Goal: Task Accomplishment & Management: Manage account settings

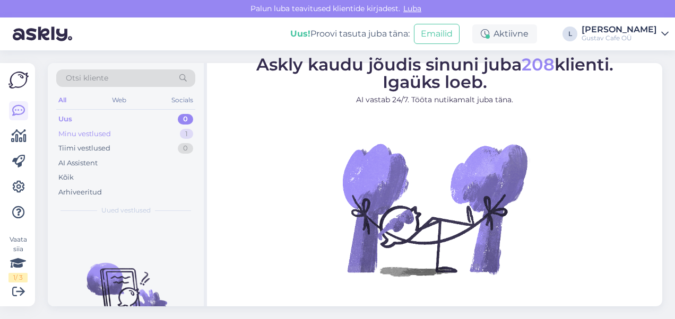
click at [131, 134] on div "Minu vestlused 1" at bounding box center [125, 134] width 139 height 15
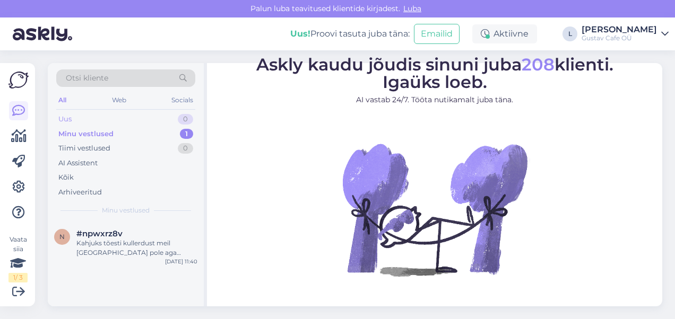
click at [128, 117] on div "Uus 0" at bounding box center [125, 119] width 139 height 15
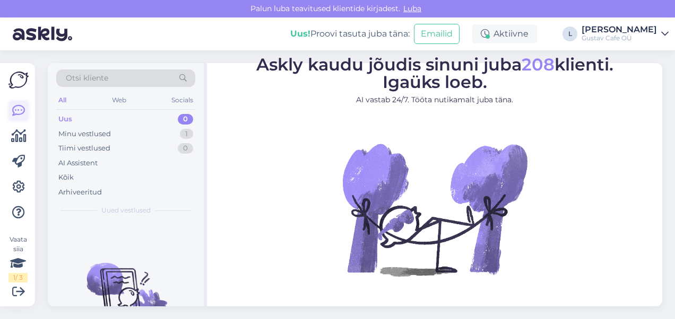
click at [15, 109] on icon at bounding box center [18, 111] width 13 height 13
click at [68, 143] on div "Tiimi vestlused" at bounding box center [84, 148] width 52 height 11
click at [75, 133] on div "Minu vestlused" at bounding box center [84, 134] width 53 height 11
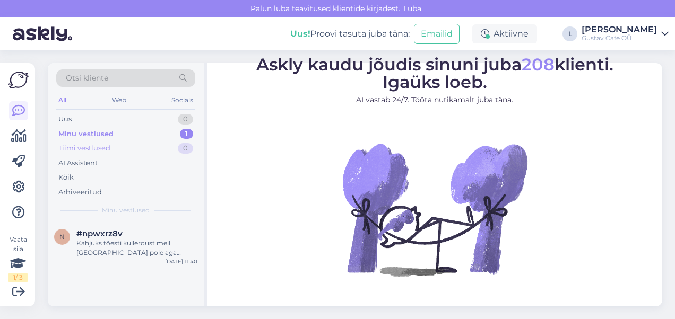
click at [73, 141] on div "Tiimi vestlused 0" at bounding box center [125, 148] width 139 height 15
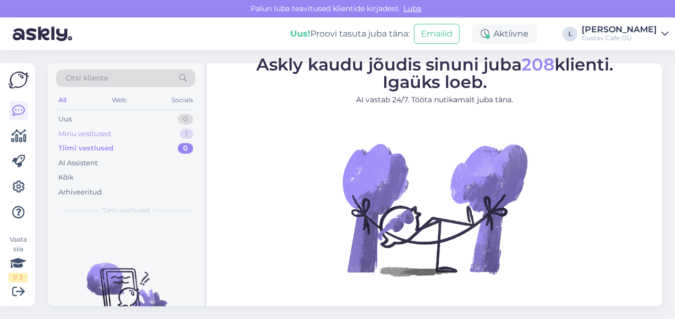
click at [84, 129] on div "Minu vestlused" at bounding box center [84, 134] width 53 height 11
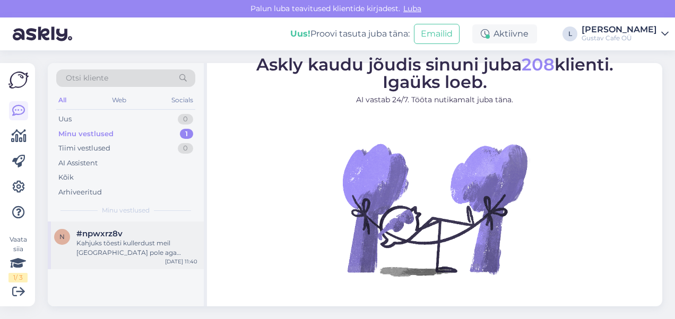
click at [124, 250] on div "Kahjuks tõesti kullerdust meil [GEOGRAPHIC_DATA] pole aga oleme klientidele pak…" at bounding box center [136, 248] width 121 height 19
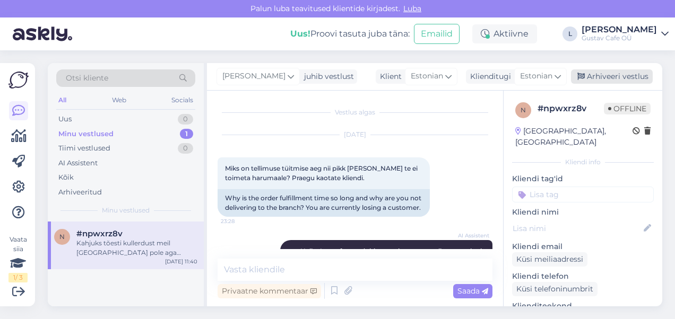
click at [625, 74] on div "Arhiveeri vestlus" at bounding box center [612, 76] width 82 height 14
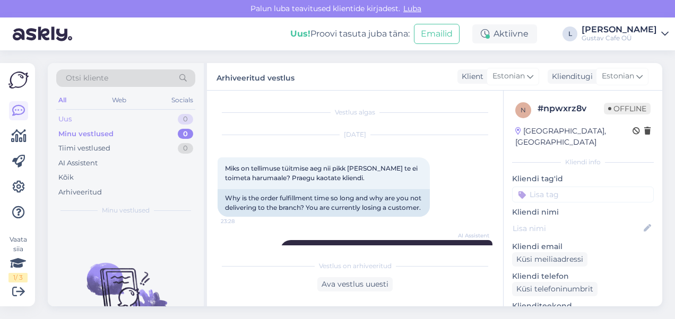
click at [123, 117] on div "Uus 0" at bounding box center [125, 119] width 139 height 15
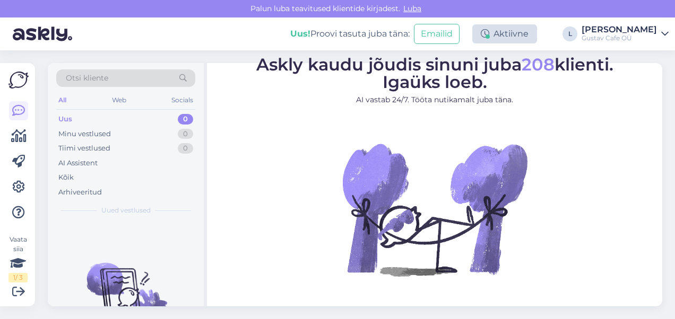
click at [526, 37] on div "Aktiivne" at bounding box center [504, 33] width 65 height 19
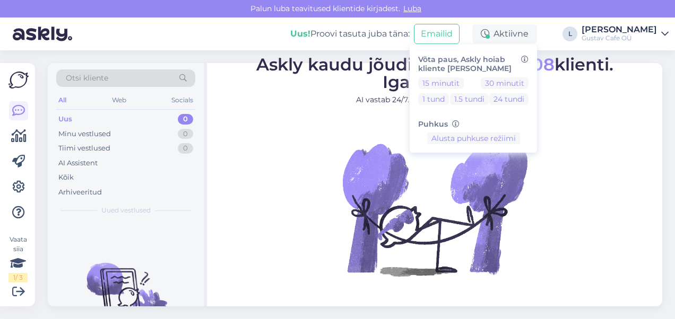
click at [655, 33] on div "[PERSON_NAME]" at bounding box center [618, 29] width 75 height 8
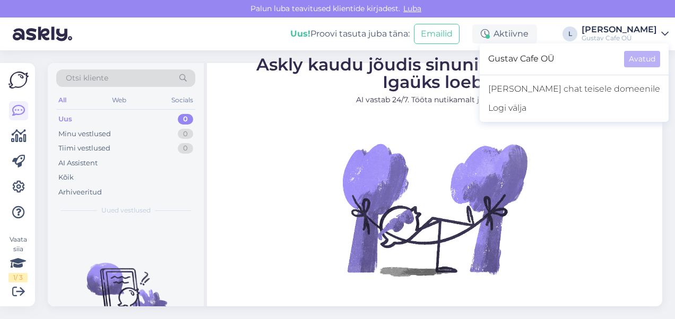
click at [655, 33] on div "[PERSON_NAME]" at bounding box center [618, 29] width 75 height 8
